Goal: Navigation & Orientation: Find specific page/section

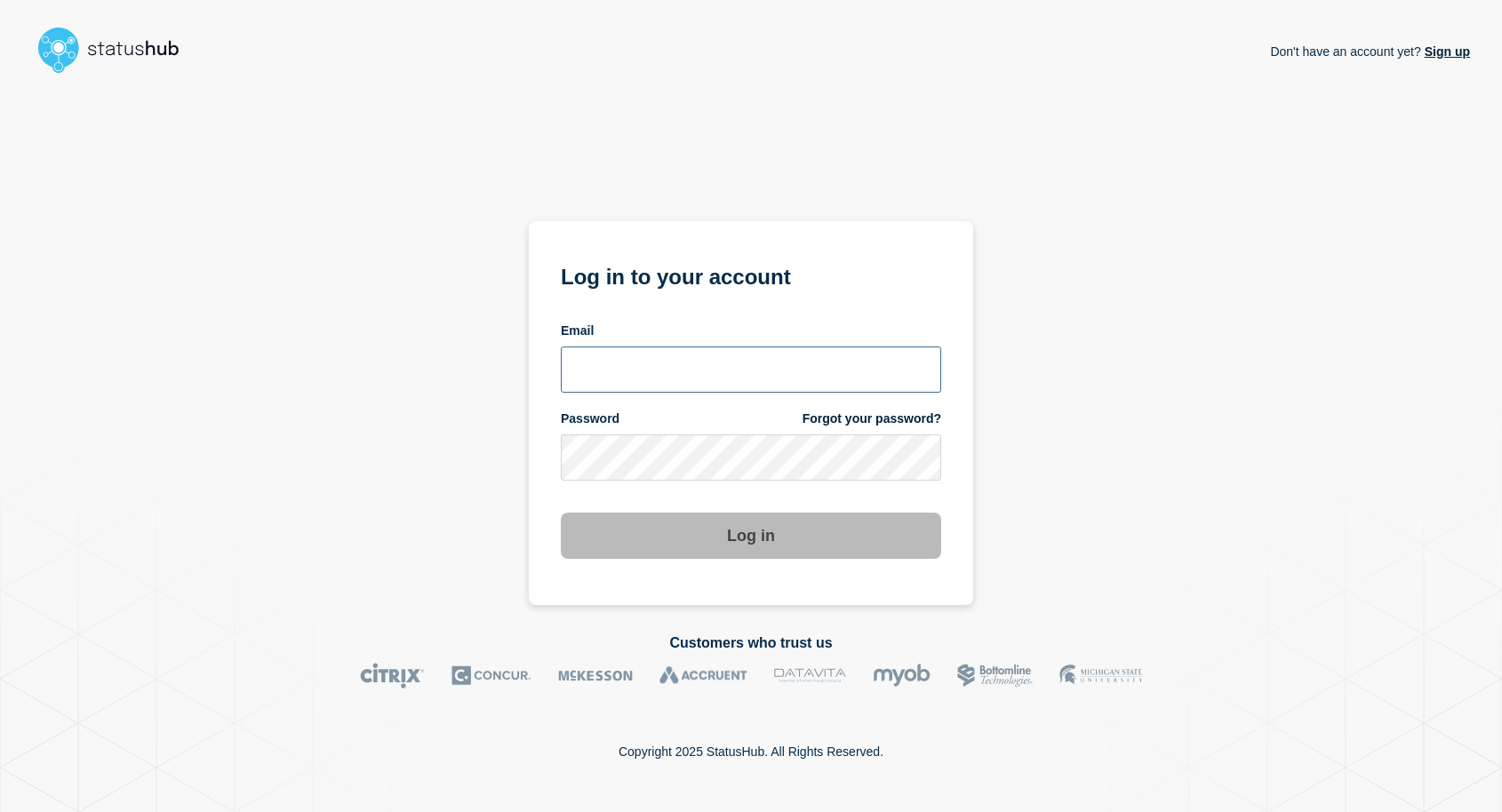
type input "mnewto5@clemson.edu"
click at [733, 535] on button "Log in" at bounding box center [751, 535] width 381 height 46
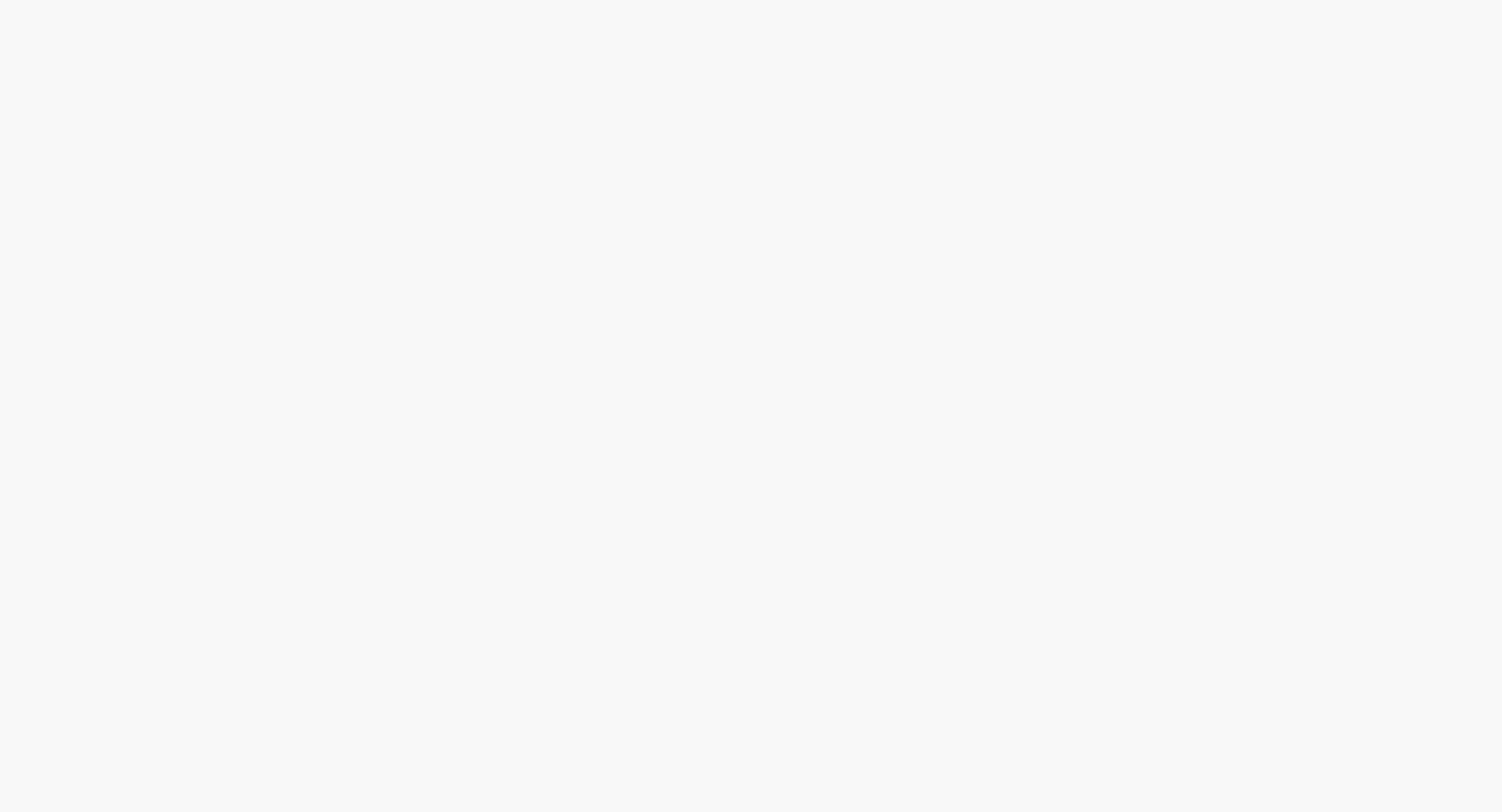
click at [733, 535] on body at bounding box center [751, 406] width 1502 height 812
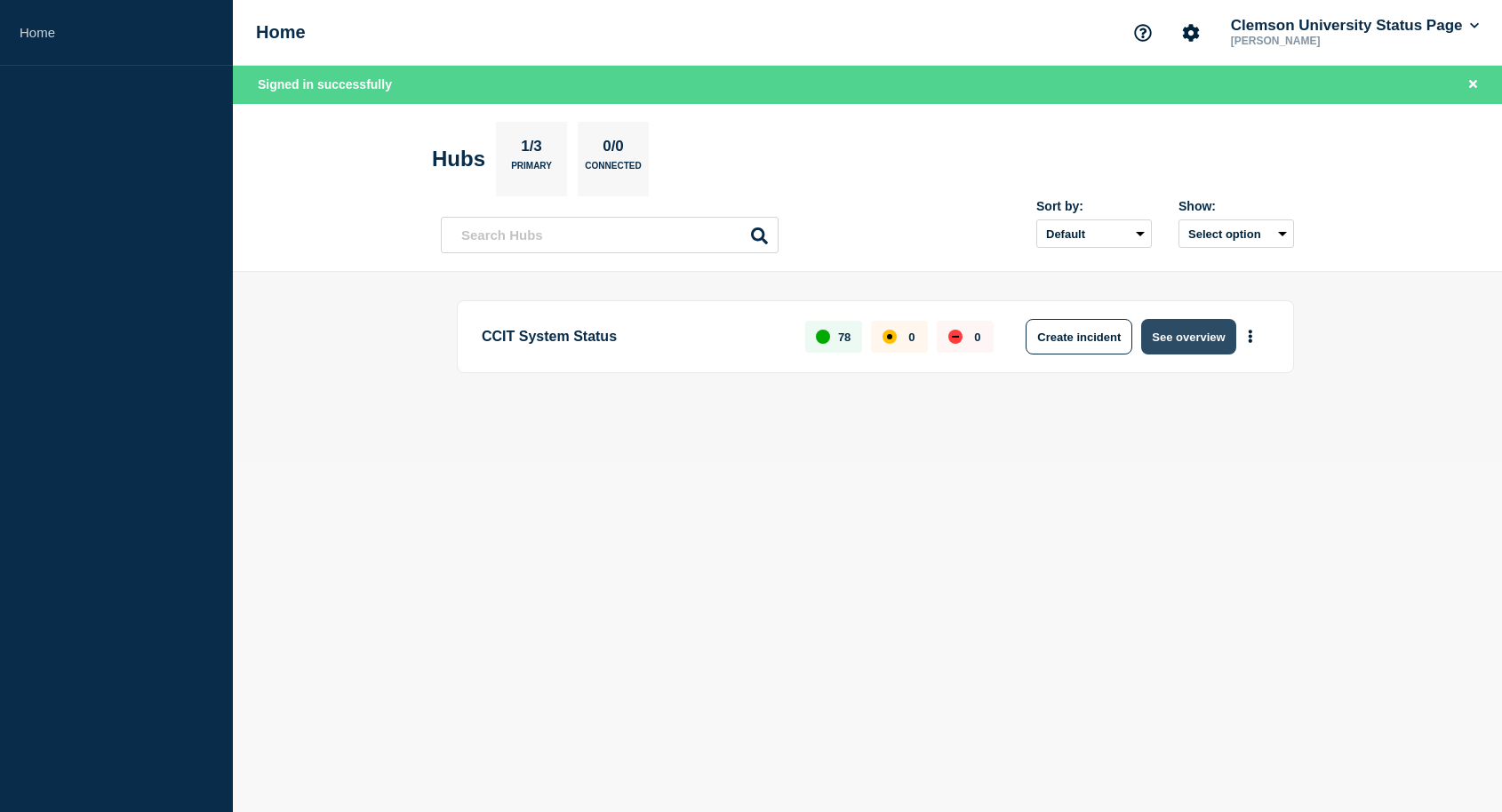
click at [1180, 346] on button "See overview" at bounding box center [1188, 337] width 95 height 35
